Goal: Task Accomplishment & Management: Use online tool/utility

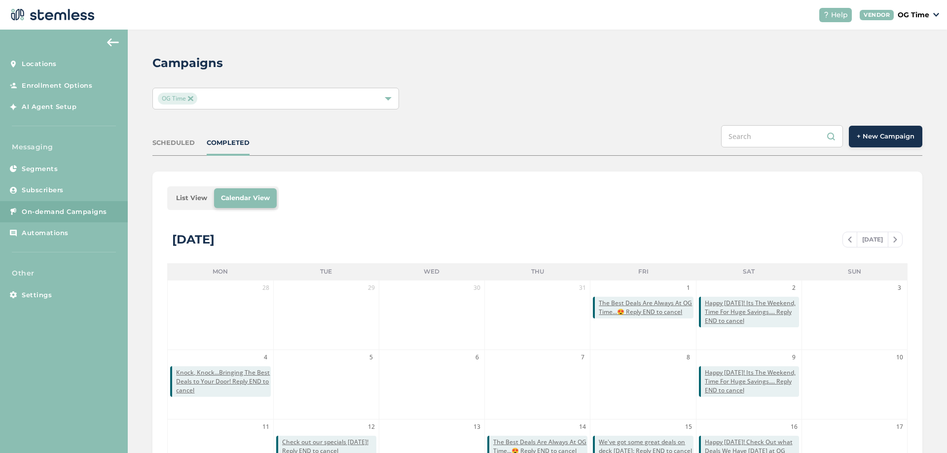
scroll to position [215, 0]
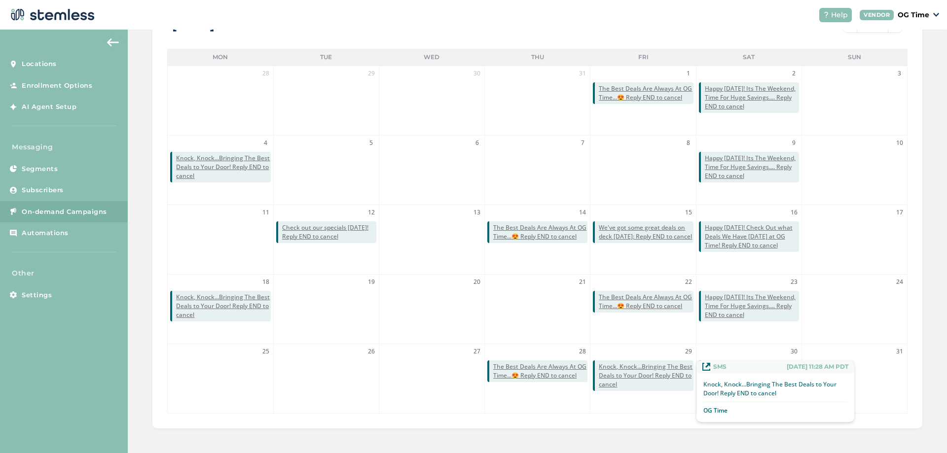
click at [643, 373] on span "Knock, Knock...Bringing The Best Deals to Your Door! Reply END to cancel" at bounding box center [646, 375] width 94 height 27
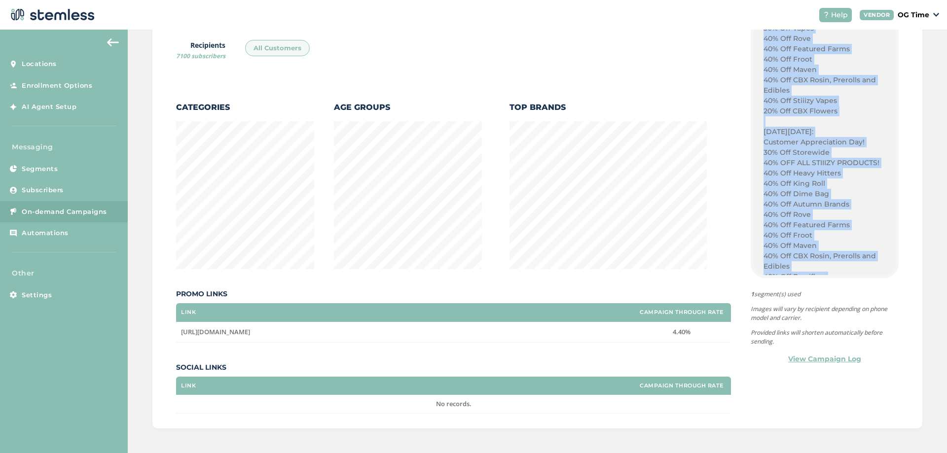
scroll to position [387, 0]
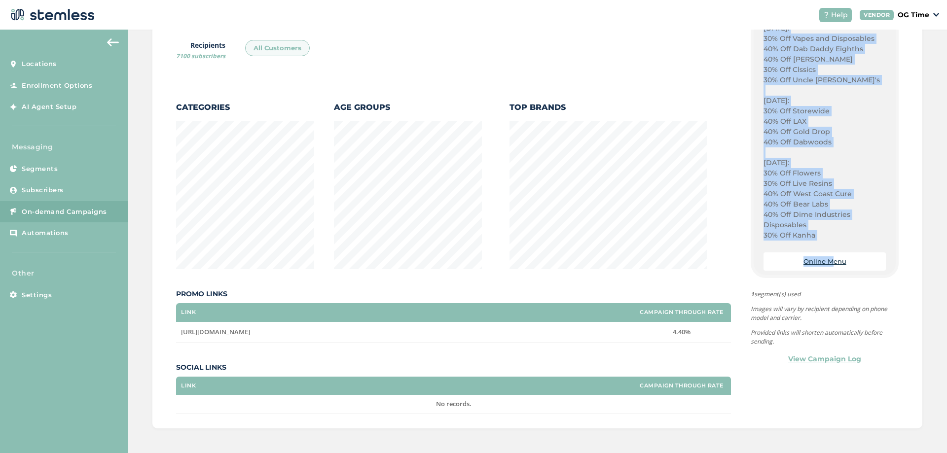
drag, startPoint x: 759, startPoint y: 106, endPoint x: 827, endPoint y: 274, distance: 181.2
click at [827, 274] on div "{Store Logo} {Store Name} Fridays: 30% Off Vapes 40% Off Rove 40% Off Featured …" at bounding box center [825, 147] width 142 height 256
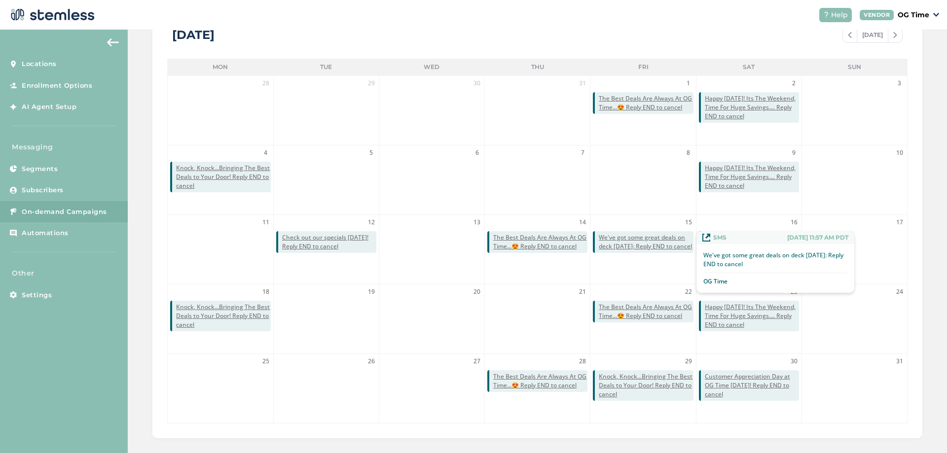
click at [633, 239] on span "We've got some great deals on deck [DATE]: Reply END to cancel" at bounding box center [646, 242] width 94 height 18
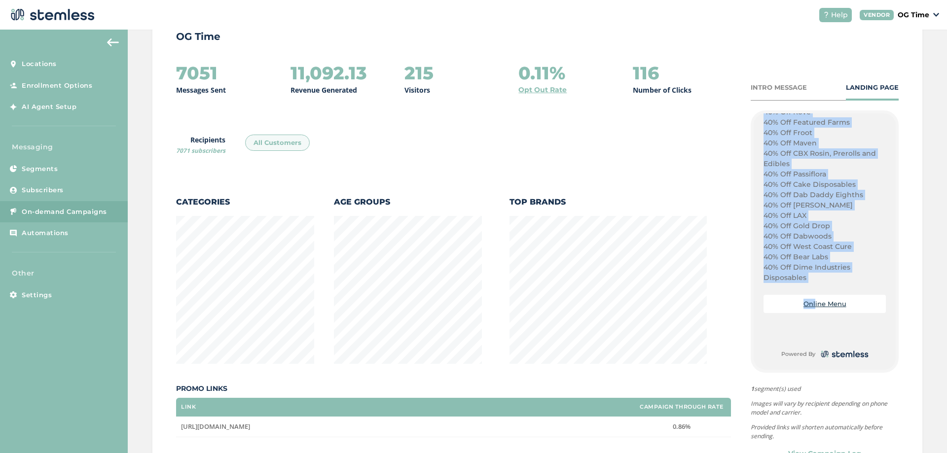
scroll to position [118, 0]
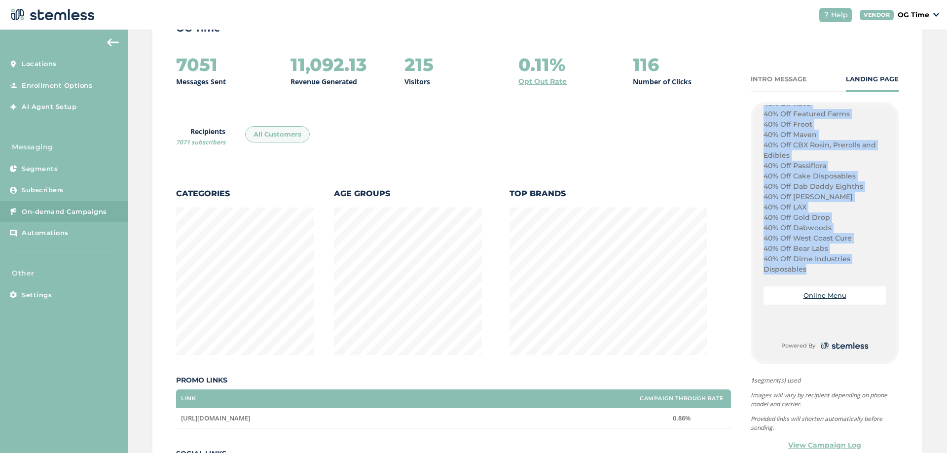
drag, startPoint x: 759, startPoint y: 260, endPoint x: 805, endPoint y: 270, distance: 47.0
copy div "Happy Lemon Meringue Pie Day! Its Friday, Time For Savings OG TIME Style!! Plug…"
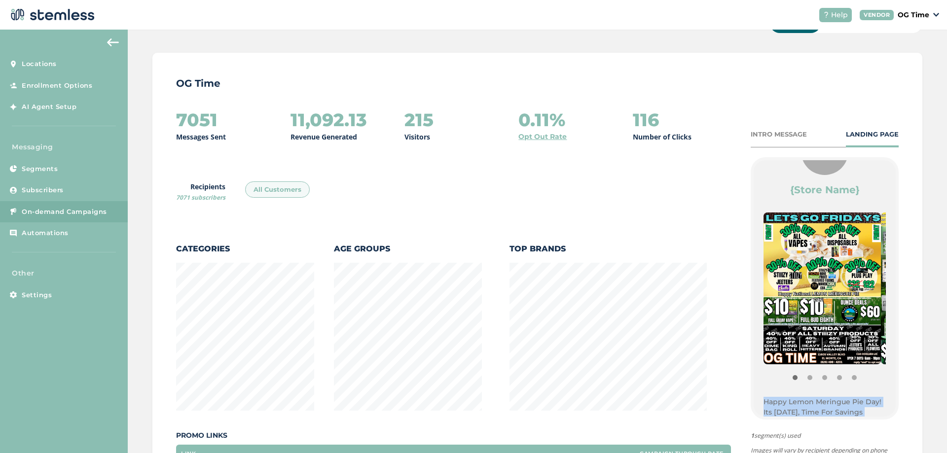
scroll to position [0, 0]
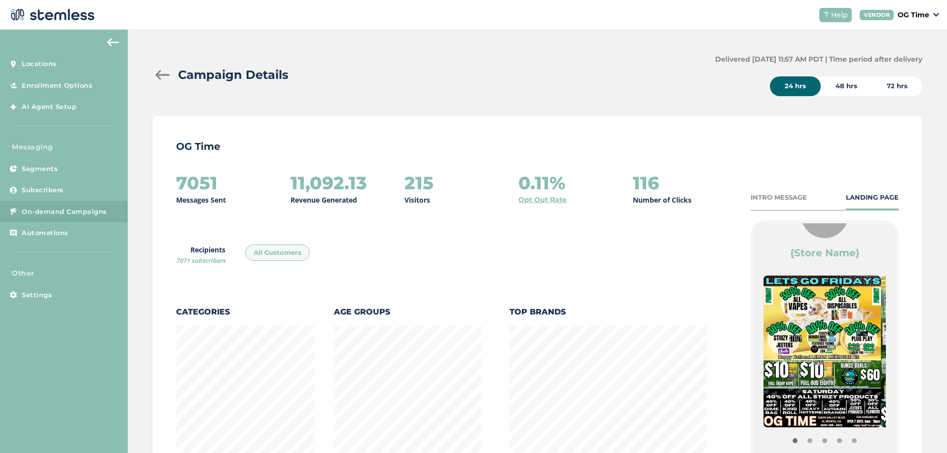
click at [158, 74] on div at bounding box center [162, 75] width 20 height 10
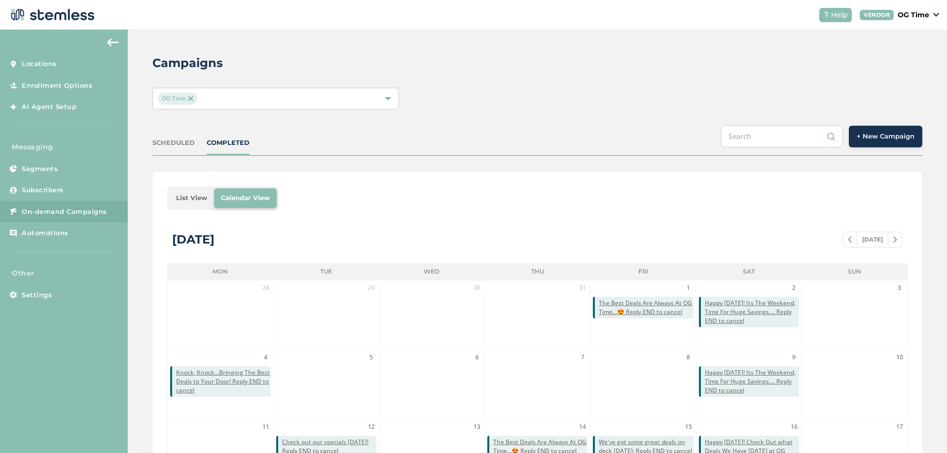
click at [860, 134] on span "+ New Campaign" at bounding box center [886, 137] width 58 height 10
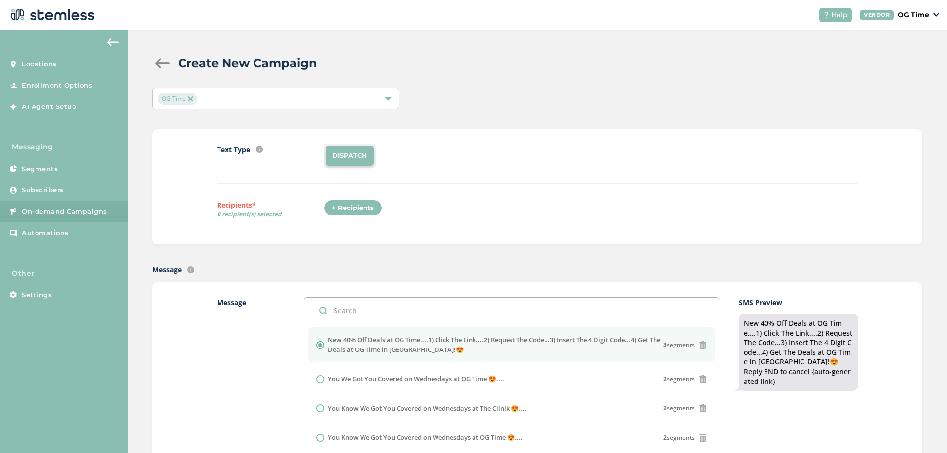
click at [163, 60] on div at bounding box center [162, 63] width 20 height 10
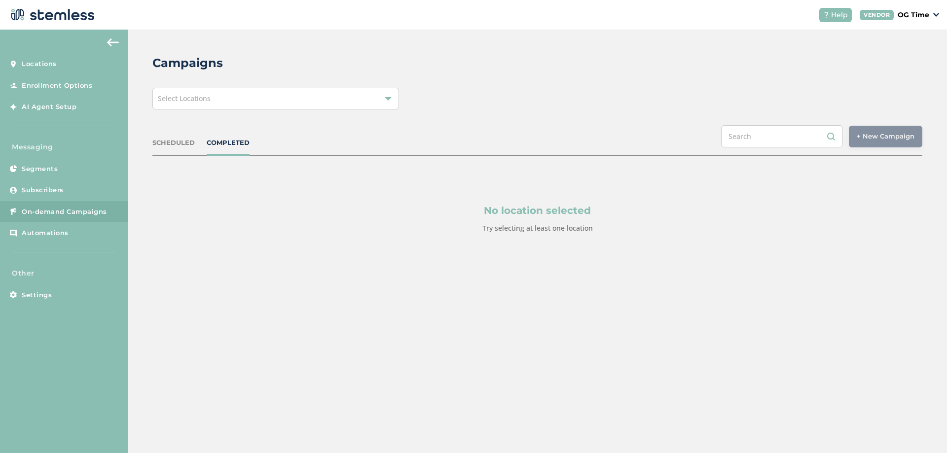
click at [230, 99] on div "Select Locations" at bounding box center [275, 99] width 247 height 22
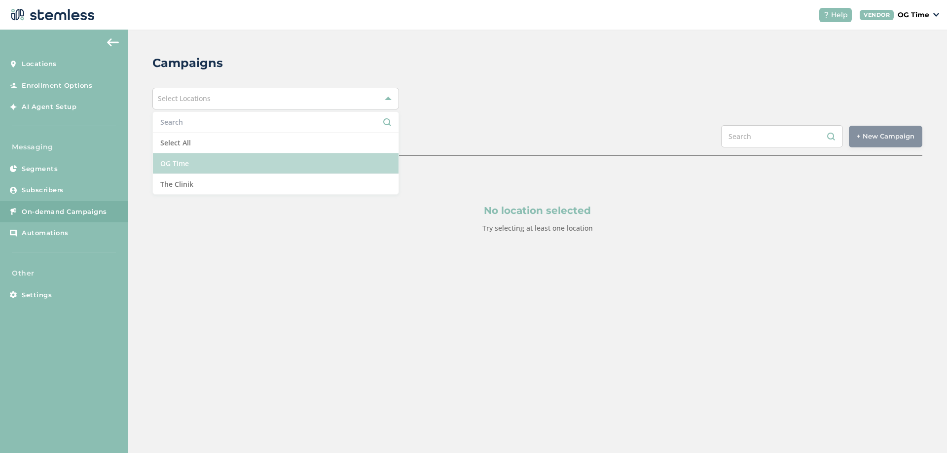
click at [196, 168] on li "OG Time" at bounding box center [276, 163] width 246 height 21
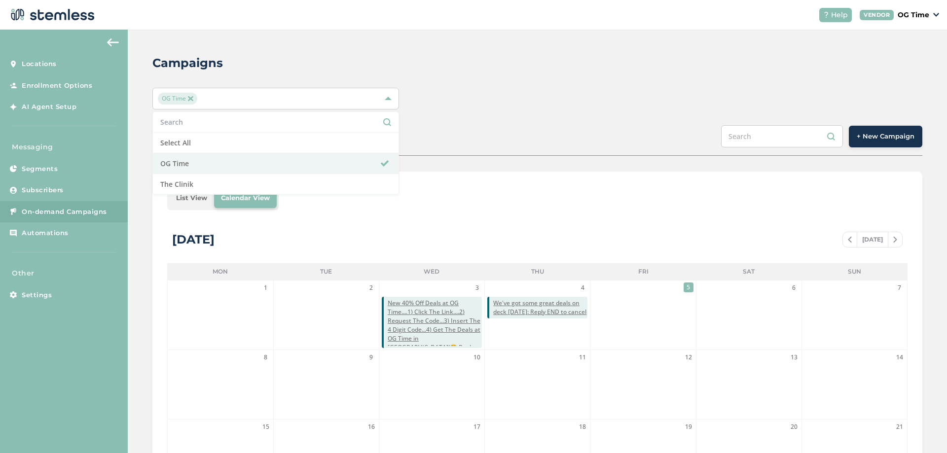
click at [796, 66] on div "Campaigns" at bounding box center [533, 63] width 762 height 18
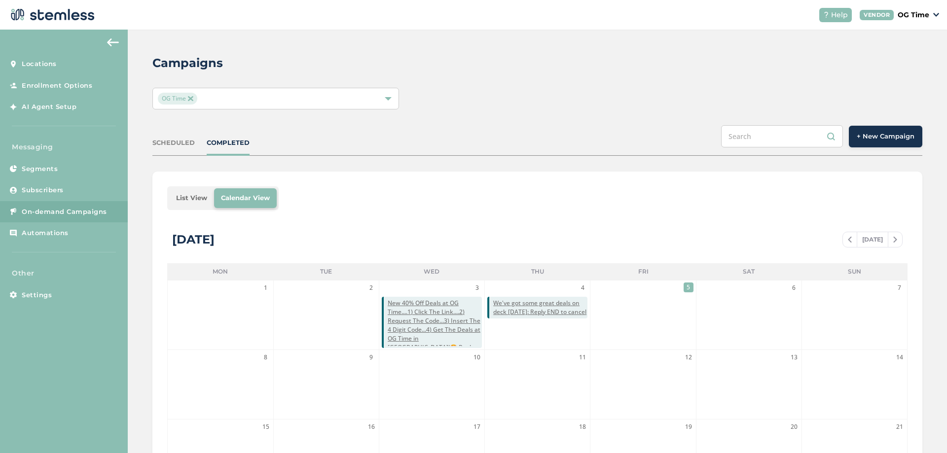
click at [869, 133] on span "+ New Campaign" at bounding box center [886, 137] width 58 height 10
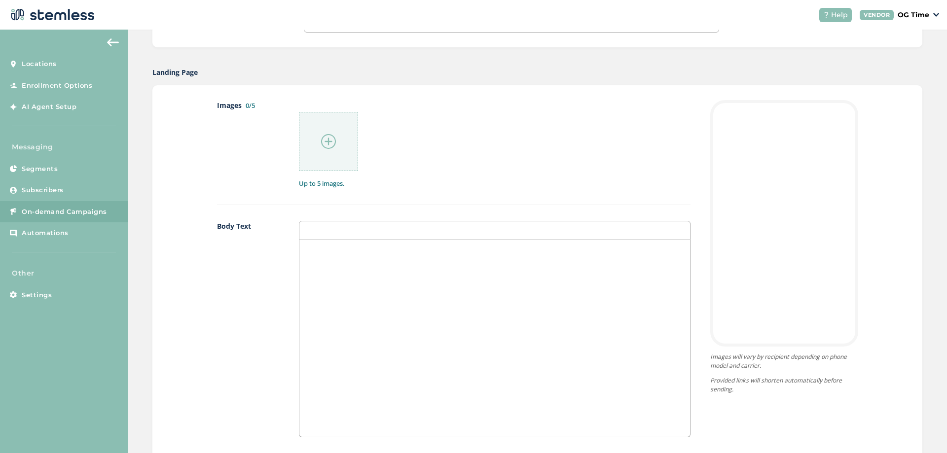
scroll to position [444, 0]
click at [320, 257] on div at bounding box center [494, 339] width 390 height 197
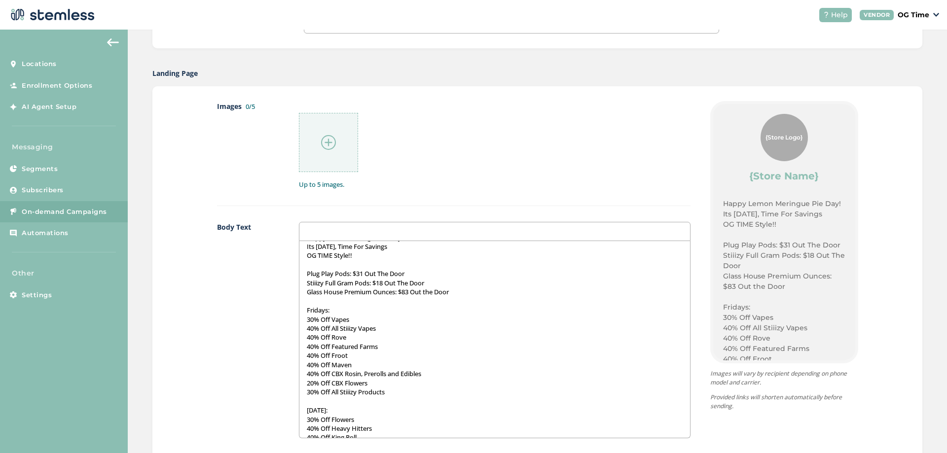
scroll to position [0, 0]
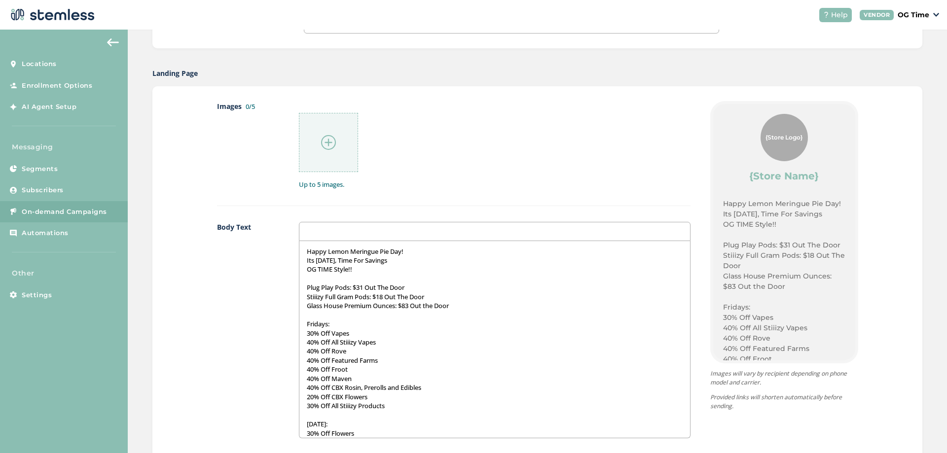
click at [351, 304] on p "Glass House Premium Ounces: $83 Out the Door" at bounding box center [494, 305] width 375 height 9
click at [364, 276] on p at bounding box center [494, 278] width 375 height 9
click at [326, 143] on img at bounding box center [328, 142] width 15 height 15
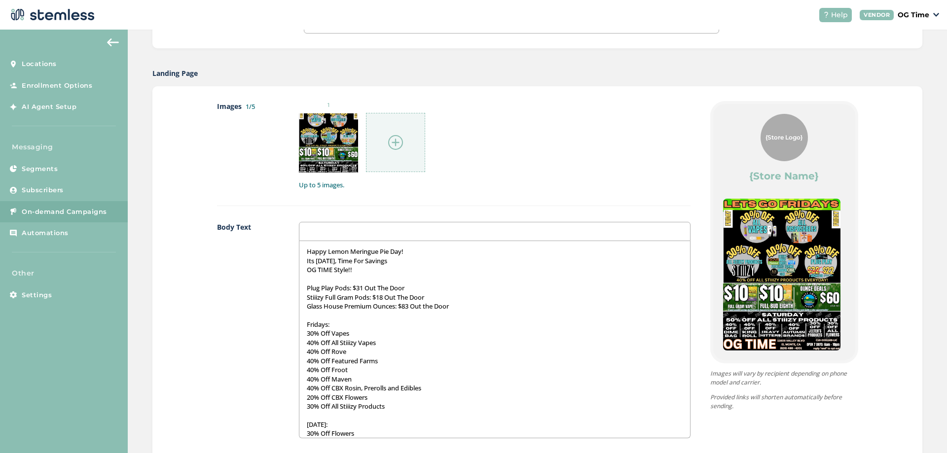
click at [388, 140] on img at bounding box center [395, 142] width 15 height 15
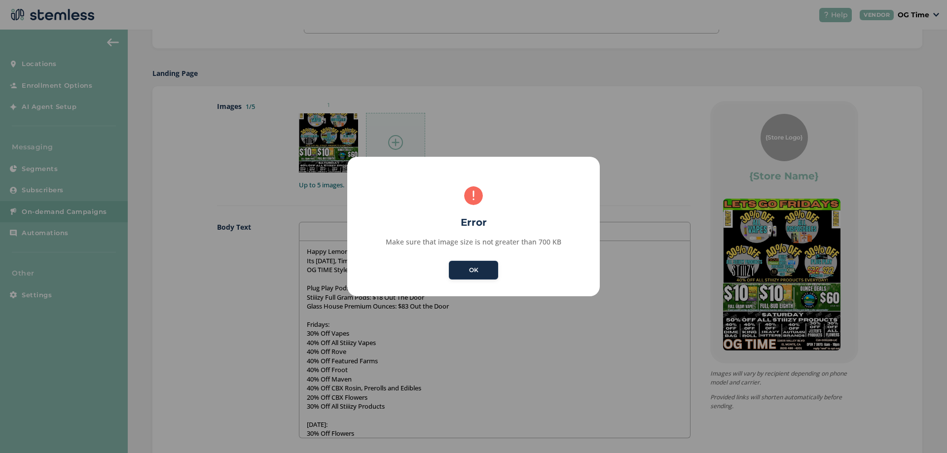
click at [476, 269] on button "OK" at bounding box center [473, 270] width 49 height 19
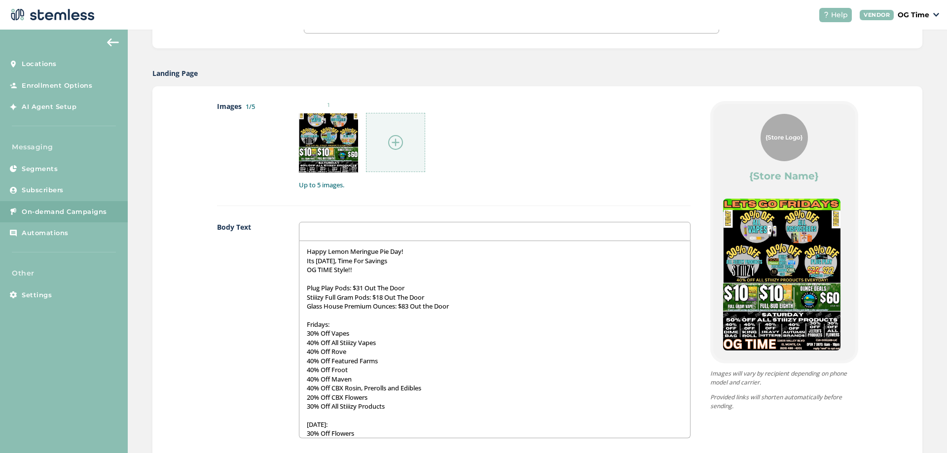
click at [394, 144] on img at bounding box center [395, 142] width 15 height 15
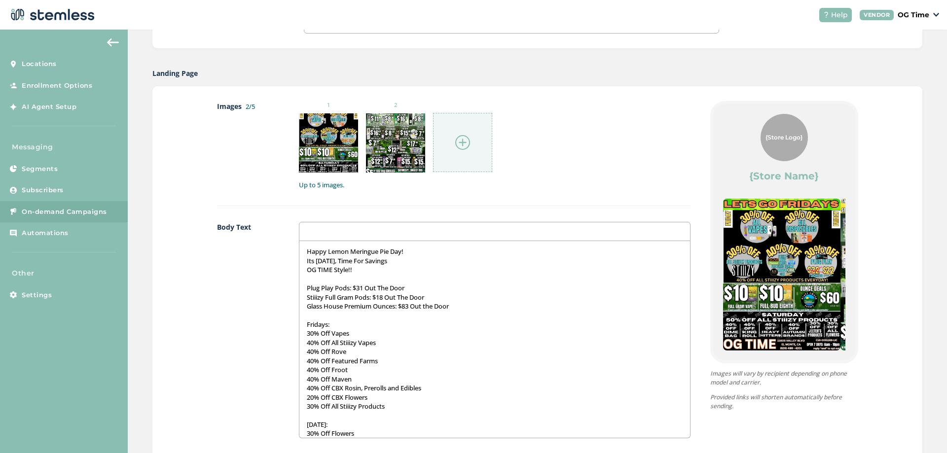
click at [458, 140] on img at bounding box center [462, 142] width 15 height 15
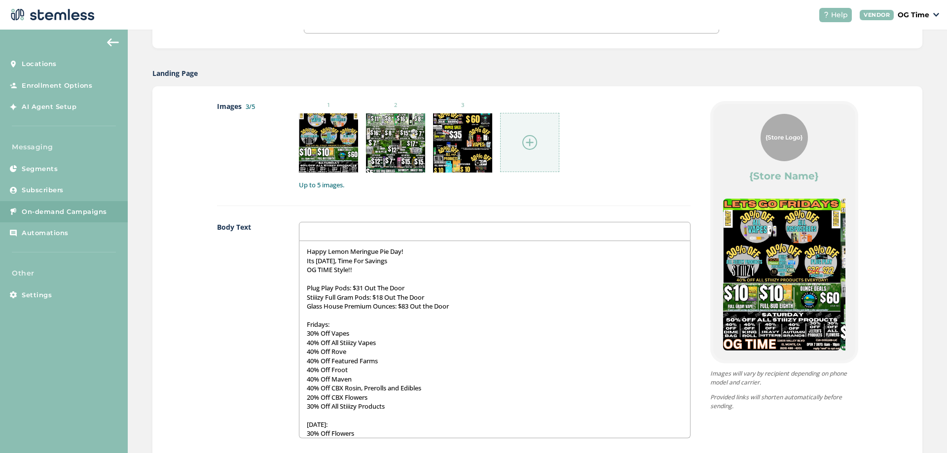
click at [527, 143] on img at bounding box center [529, 142] width 15 height 15
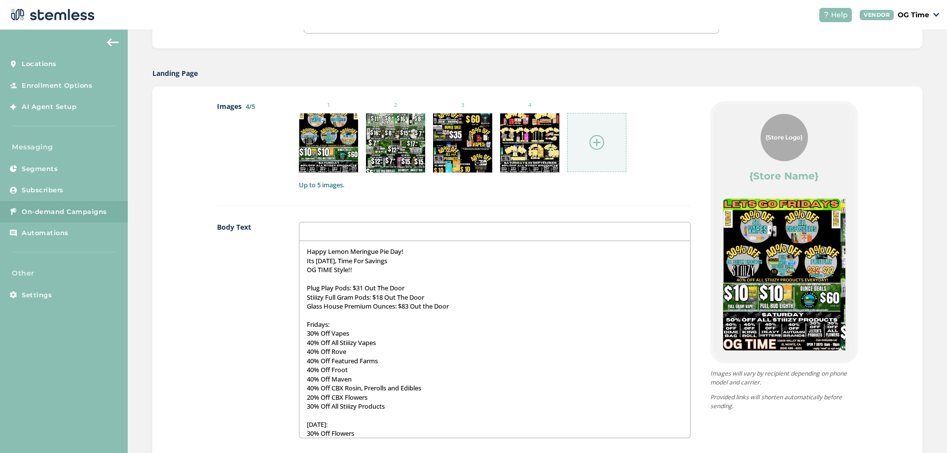
click at [593, 144] on img at bounding box center [596, 142] width 15 height 15
click at [356, 269] on p "OG TIME Style!!" at bounding box center [494, 269] width 375 height 9
drag, startPoint x: 408, startPoint y: 252, endPoint x: 287, endPoint y: 248, distance: 120.9
click at [287, 248] on div "Body Text Happy Lemon Meringue Pie Day! Its [DATE], Time For Savings OG TIME St…" at bounding box center [453, 338] width 473 height 233
drag, startPoint x: 391, startPoint y: 262, endPoint x: 310, endPoint y: 263, distance: 80.9
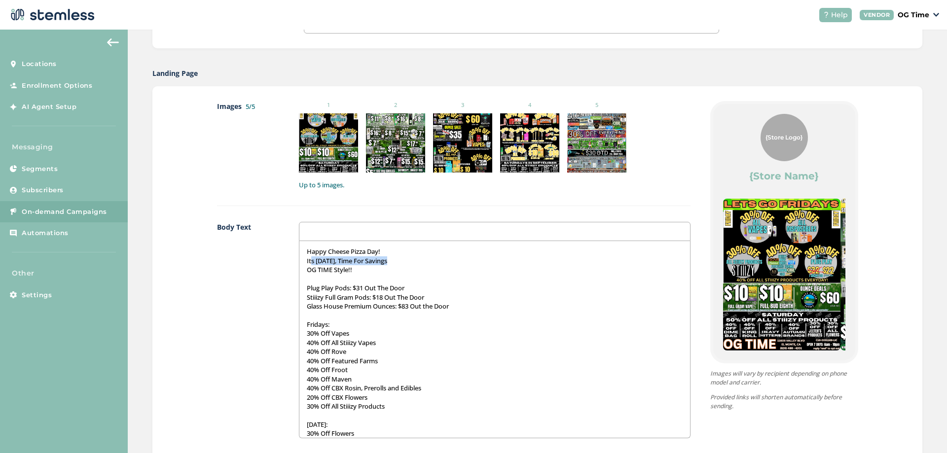
click at [310, 263] on p "Its [DATE], Time For Savings" at bounding box center [494, 260] width 375 height 9
click at [352, 266] on p "OG TIME Style!!" at bounding box center [494, 269] width 375 height 9
drag, startPoint x: 358, startPoint y: 269, endPoint x: 302, endPoint y: 262, distance: 55.6
click at [302, 262] on div "Happy Cheese Pizza Day! Its [DATE], Time For Savings OG TIME Style!! Plug Play …" at bounding box center [494, 339] width 390 height 197
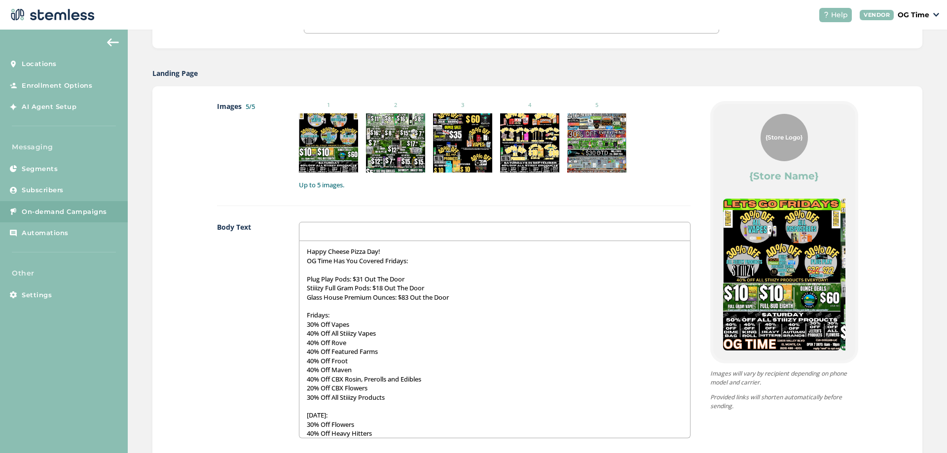
scroll to position [49, 0]
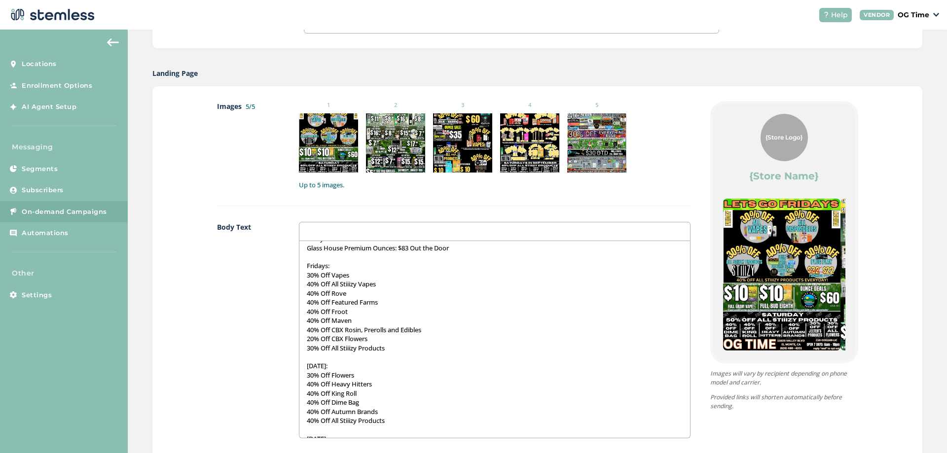
click at [307, 348] on p "30% Off All Stiiizy Products" at bounding box center [494, 348] width 375 height 9
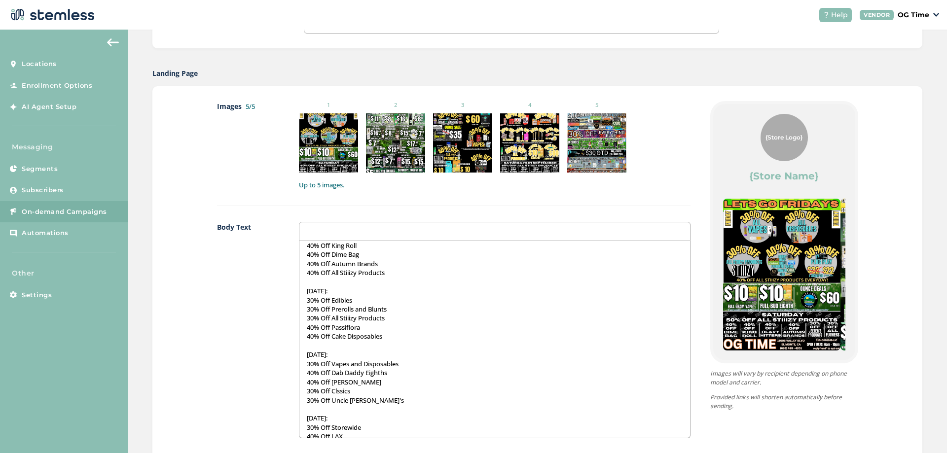
click at [307, 315] on p "30% Off All Stiiizy Products" at bounding box center [494, 318] width 375 height 9
click at [402, 364] on p "30% Off Vapes and Disposables" at bounding box center [494, 364] width 375 height 9
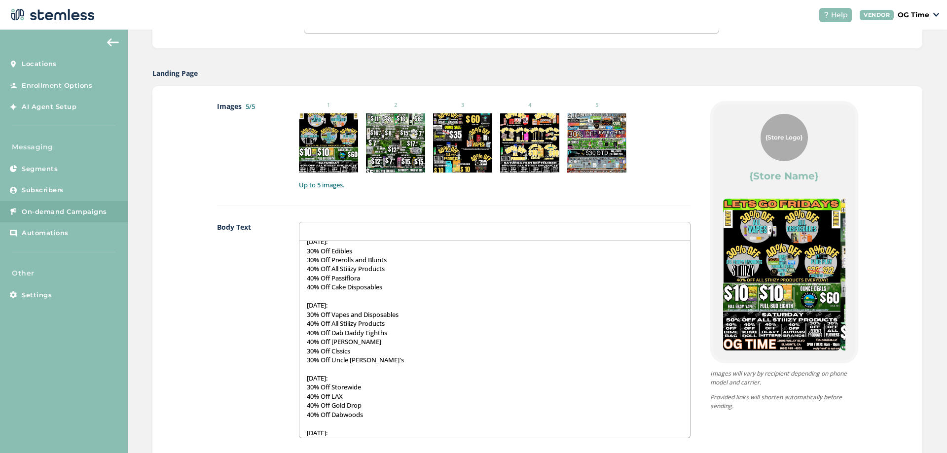
scroll to position [296, 0]
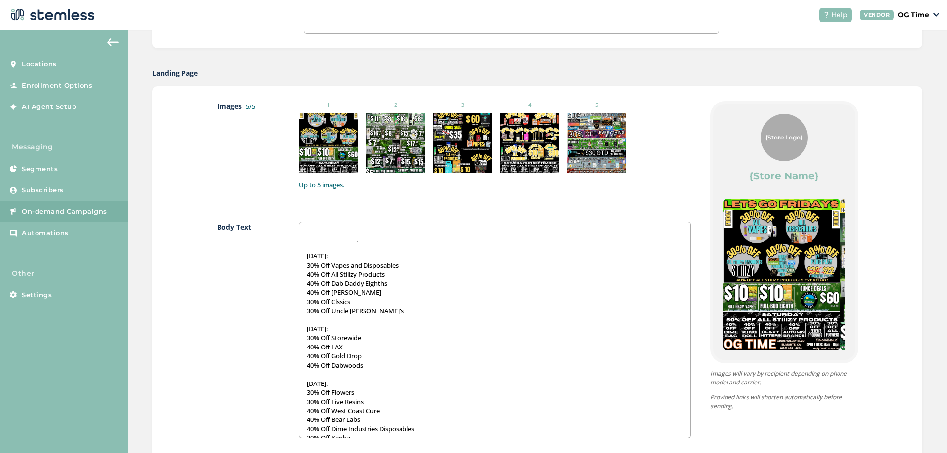
click at [367, 334] on p "30% Off Storewide" at bounding box center [494, 337] width 375 height 9
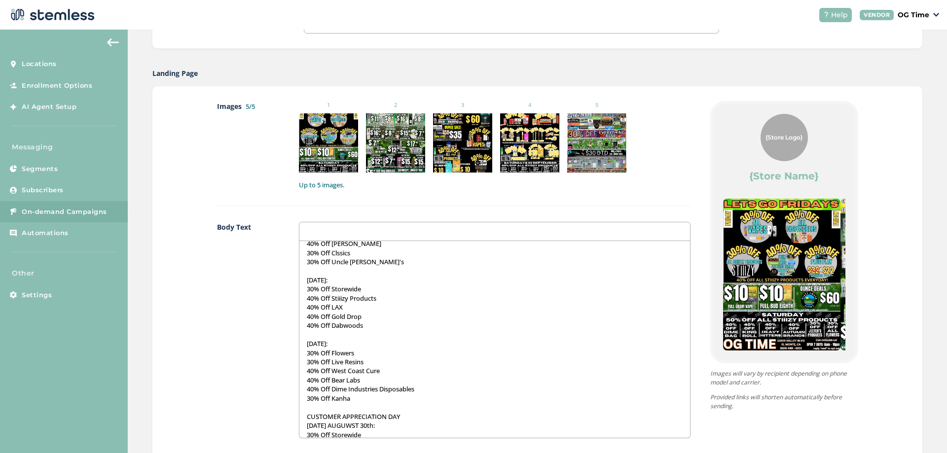
scroll to position [345, 0]
click at [375, 359] on p "30% Off Live Resins" at bounding box center [494, 361] width 375 height 9
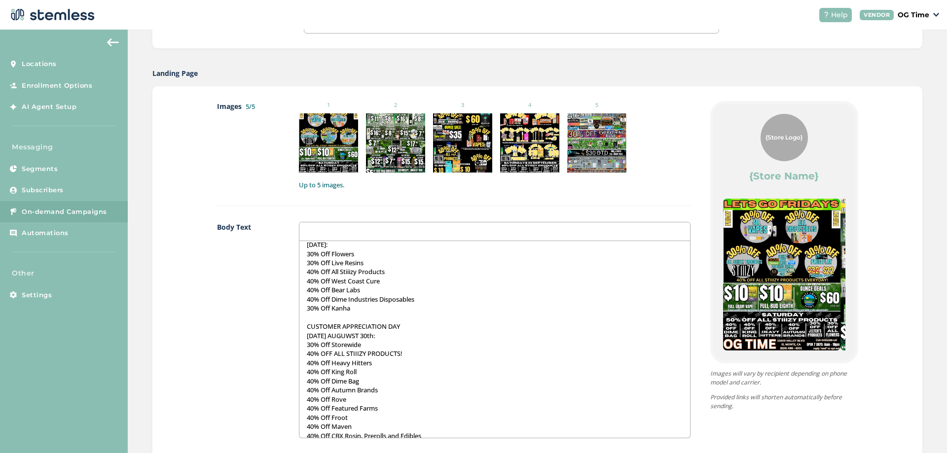
click at [379, 336] on p "[DATE] AUGUWST 30th:" at bounding box center [494, 335] width 375 height 9
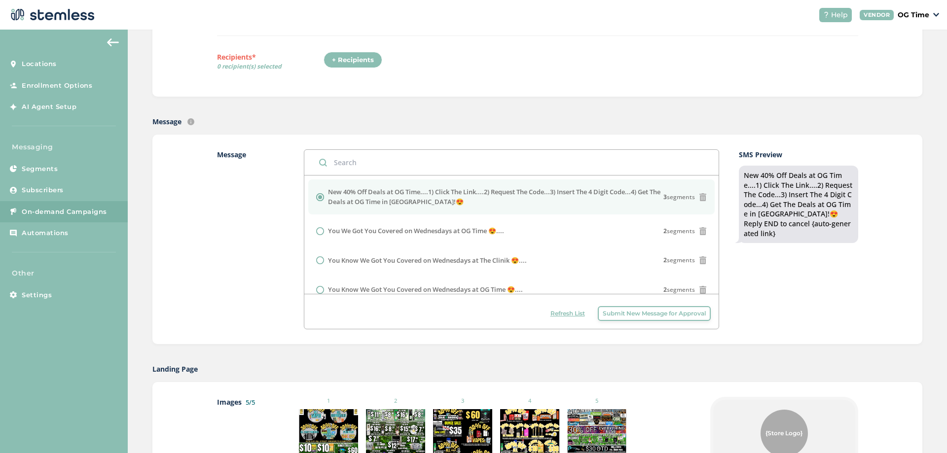
scroll to position [49, 0]
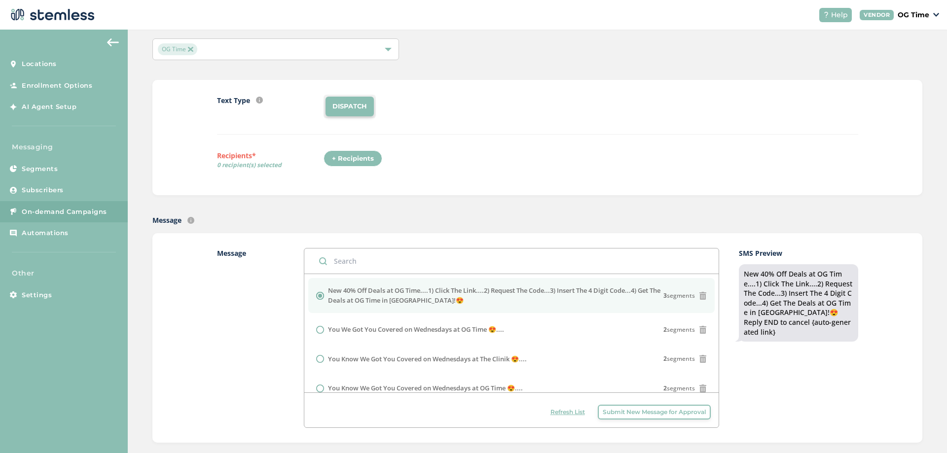
click at [347, 162] on div "+ Recipients" at bounding box center [353, 158] width 59 height 17
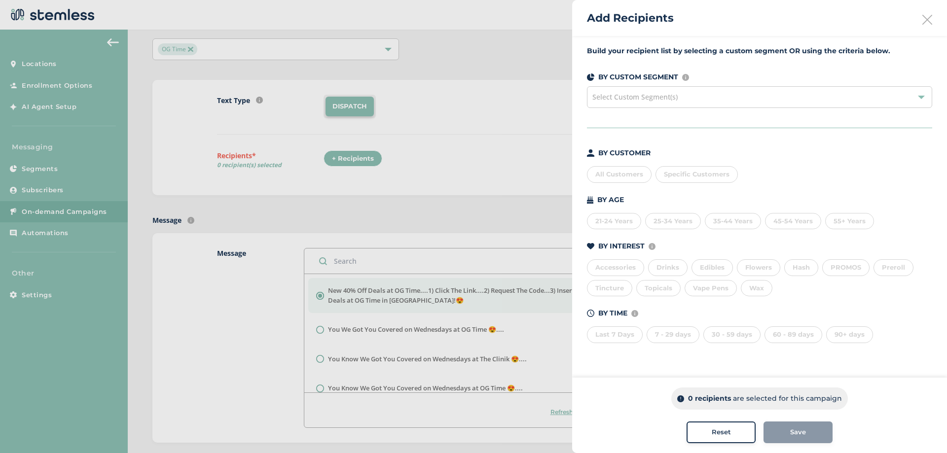
click at [621, 177] on div "All Customers" at bounding box center [619, 174] width 65 height 17
click at [804, 432] on span "Save" at bounding box center [798, 433] width 16 height 10
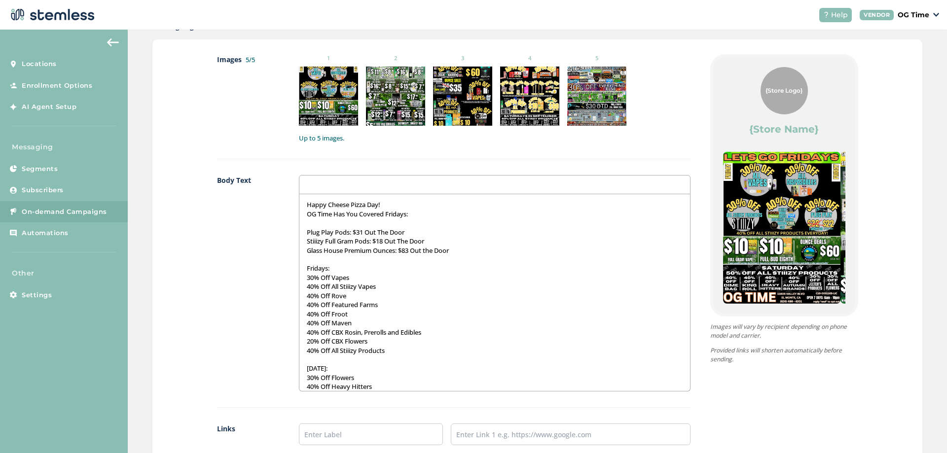
scroll to position [493, 0]
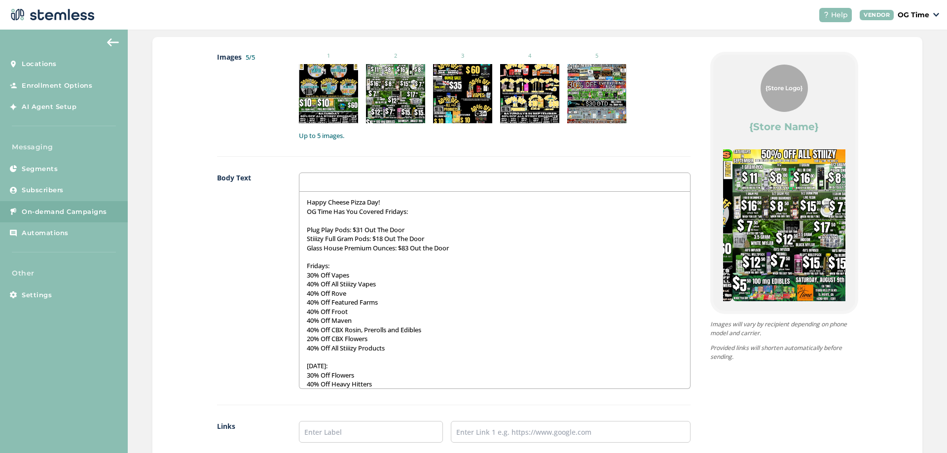
drag, startPoint x: 822, startPoint y: 222, endPoint x: 693, endPoint y: 230, distance: 129.4
click at [695, 230] on div "{Store Logo} {Store Name} Happy Cheese Pizza Day! OG Time Has You Covered Frida…" at bounding box center [774, 293] width 168 height 482
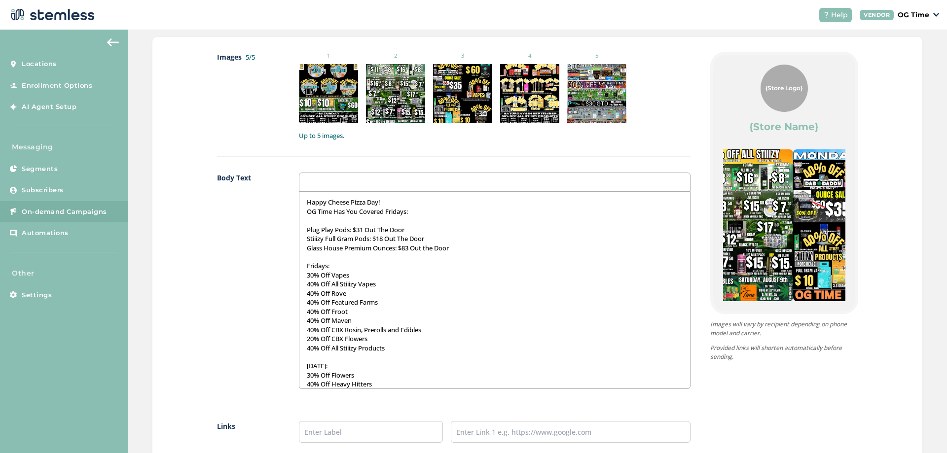
drag, startPoint x: 751, startPoint y: 226, endPoint x: 821, endPoint y: 222, distance: 70.2
click at [821, 222] on img at bounding box center [851, 225] width 117 height 152
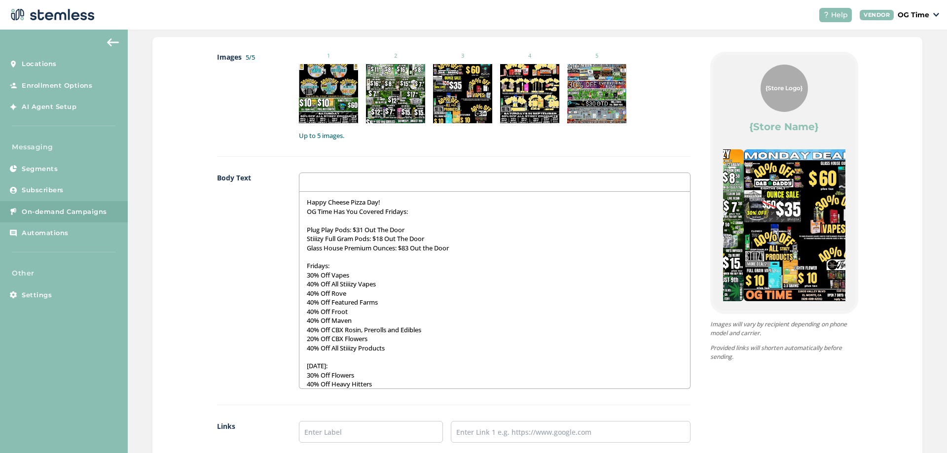
drag, startPoint x: 809, startPoint y: 221, endPoint x: 713, endPoint y: 224, distance: 96.7
click at [713, 224] on div "{Store Logo} {Store Name} Happy Cheese Pizza Day! OG Time Has You Covered Frida…" at bounding box center [784, 183] width 142 height 256
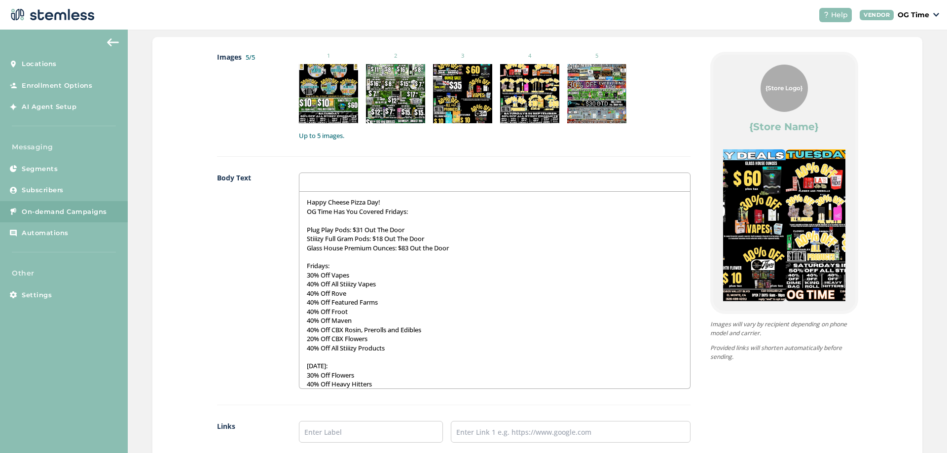
drag, startPoint x: 818, startPoint y: 224, endPoint x: 757, endPoint y: 232, distance: 61.1
click at [760, 232] on img at bounding box center [726, 225] width 117 height 152
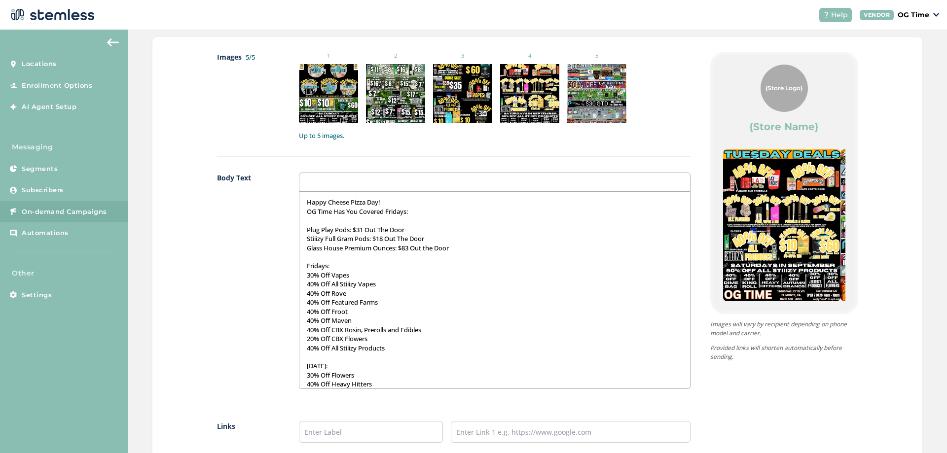
click at [814, 239] on img at bounding box center [781, 225] width 117 height 152
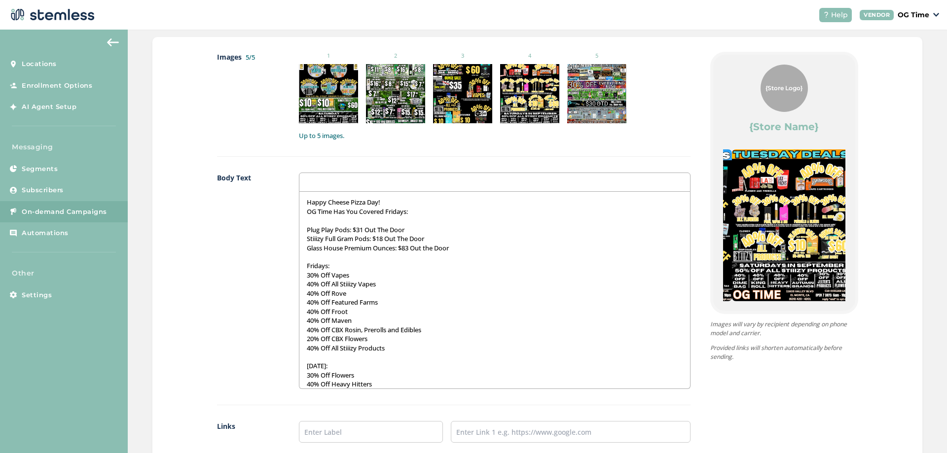
drag, startPoint x: 772, startPoint y: 242, endPoint x: 858, endPoint y: 238, distance: 85.9
click at [858, 238] on div "Images 5/5 1 2 3 4 5 Up to 5 images. Body Text Happy Cheese Pizza Day! OG Time …" at bounding box center [537, 292] width 770 height 511
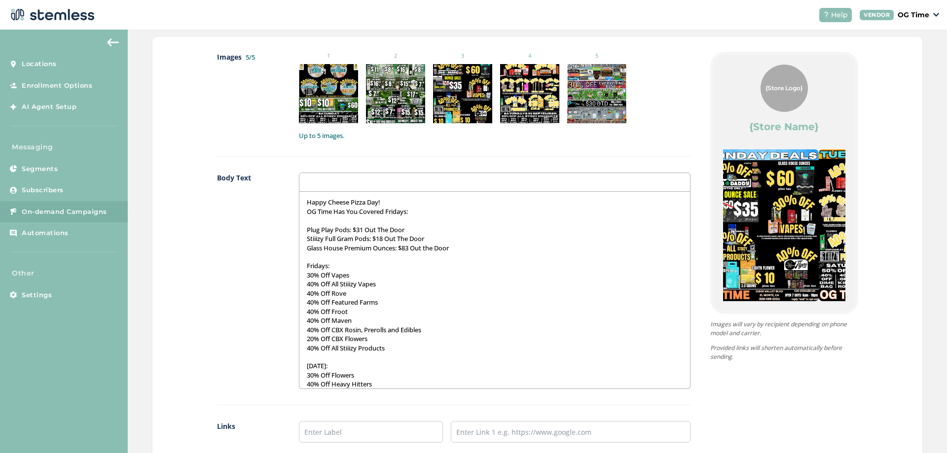
drag, startPoint x: 810, startPoint y: 237, endPoint x: 681, endPoint y: 239, distance: 129.7
click at [681, 239] on div "Images 5/5 1 2 3 4 5 Up to 5 images. Body Text Happy Cheese Pizza Day! OG Time …" at bounding box center [537, 293] width 641 height 482
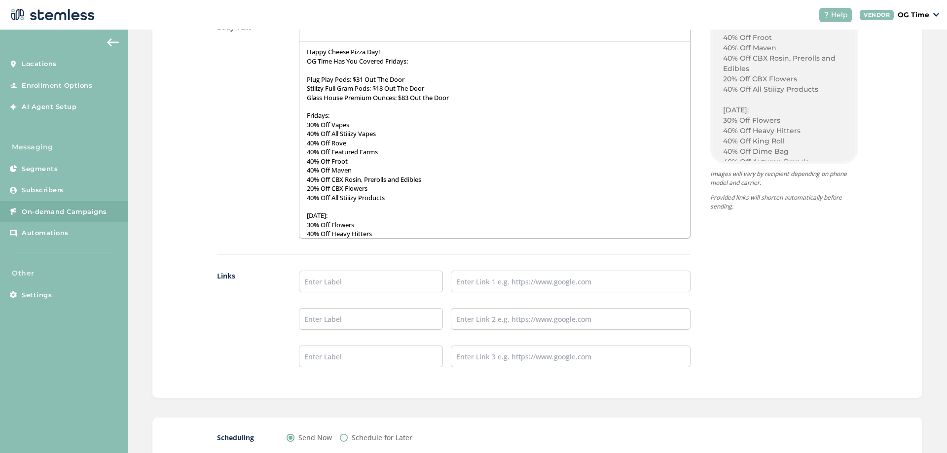
scroll to position [710, 0]
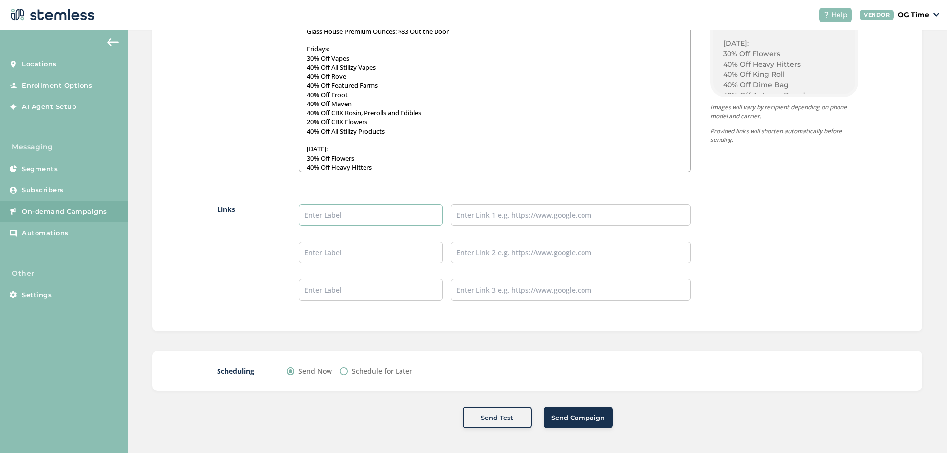
click at [362, 211] on input "text" at bounding box center [371, 215] width 144 height 22
type input "Online Menu"
click at [514, 219] on input "text" at bounding box center [571, 215] width 240 height 22
type input "[URL][DOMAIN_NAME]"
click at [583, 421] on span "Send Campaign" at bounding box center [577, 418] width 53 height 10
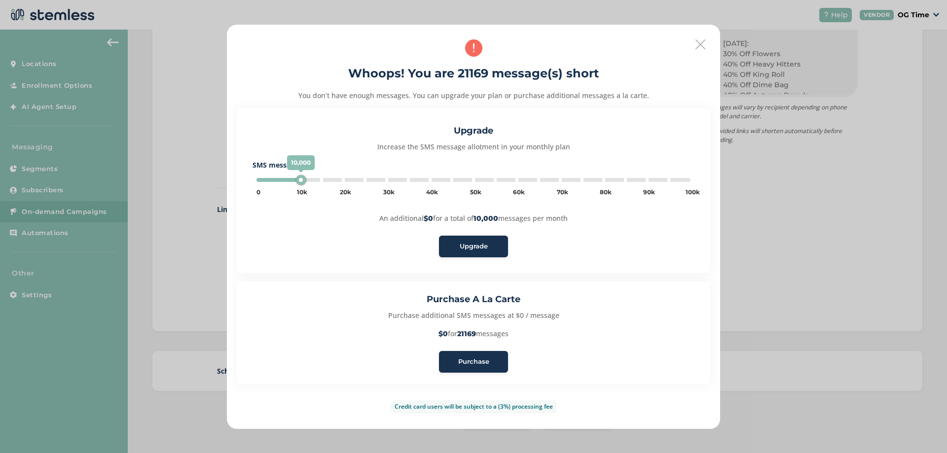
type input "5000"
click at [465, 360] on span "Purchase" at bounding box center [473, 362] width 31 height 10
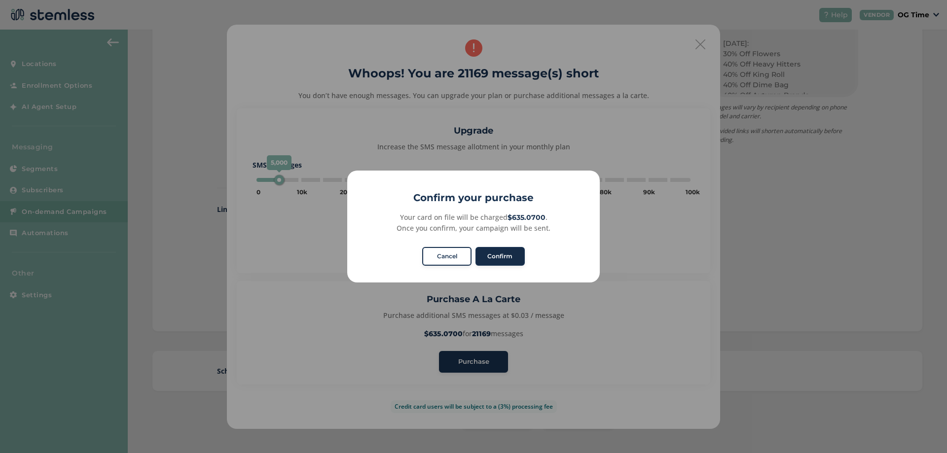
click at [496, 252] on button "Confirm" at bounding box center [499, 256] width 49 height 19
